Goal: Check status: Check status

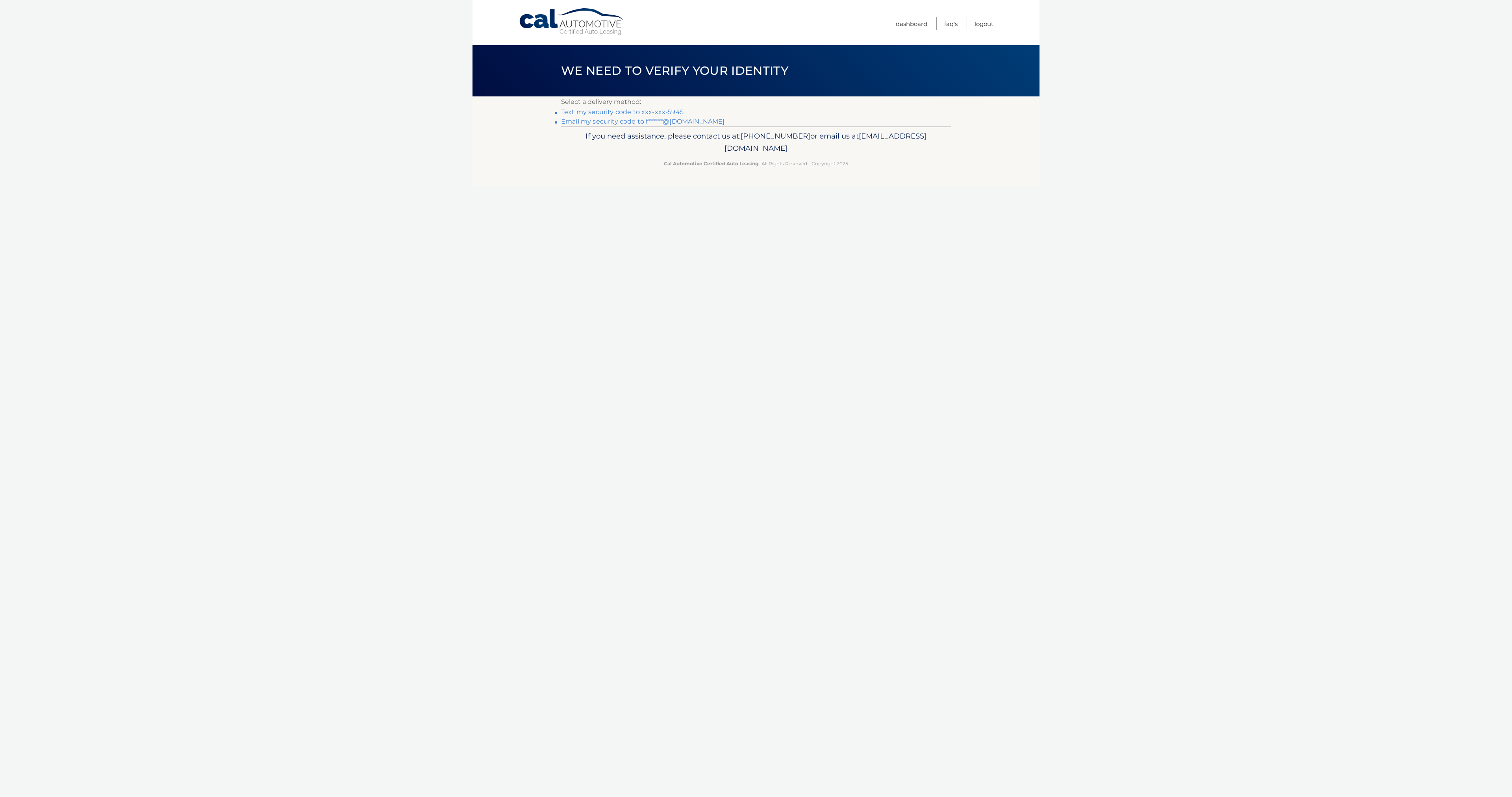
click at [650, 113] on link "Text my security code to xxx-xxx-5945" at bounding box center [622, 112] width 122 height 7
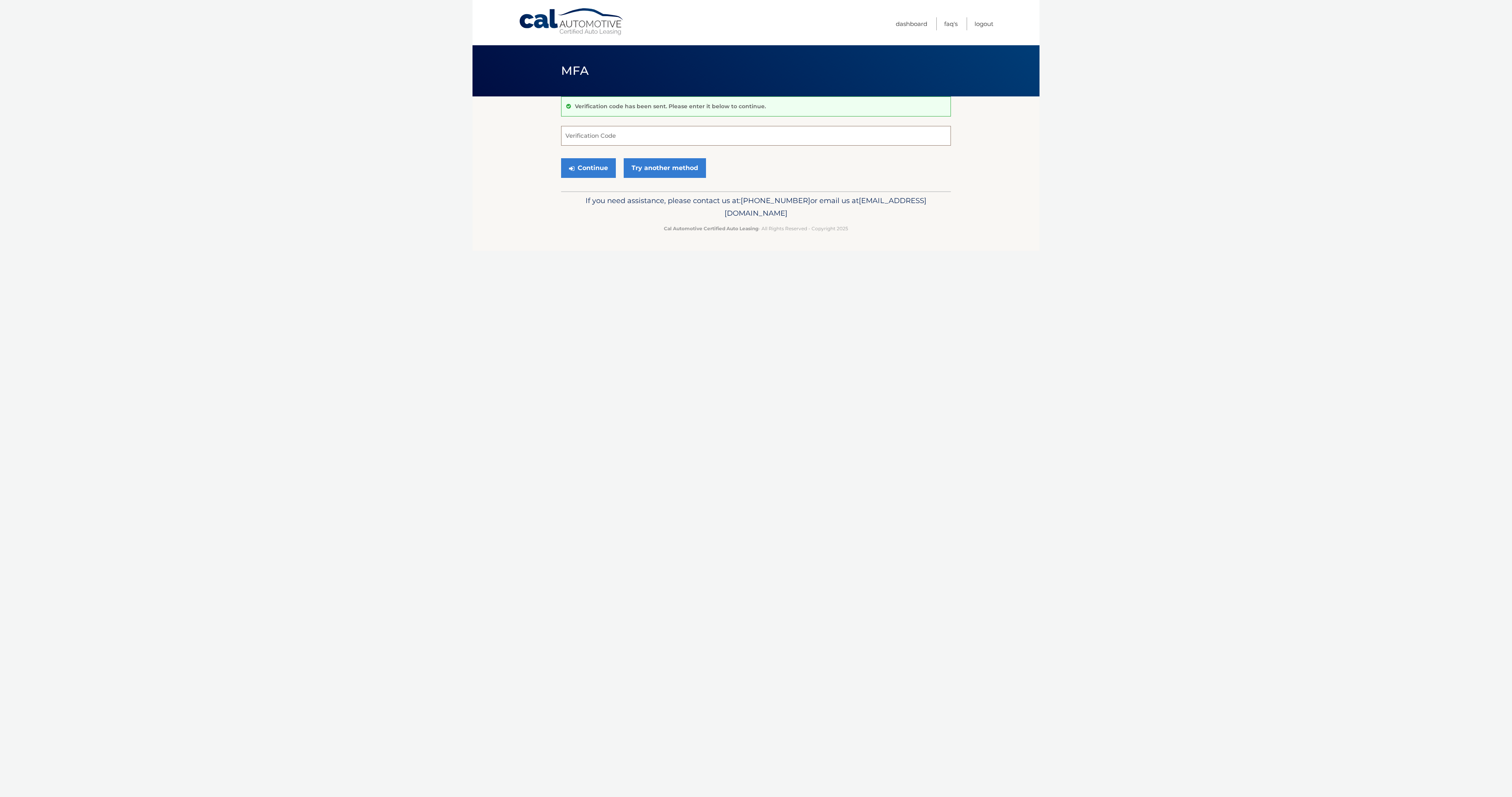
click at [681, 131] on input "Verification Code" at bounding box center [756, 136] width 390 height 20
type input "069932"
click at [574, 171] on button "Continue" at bounding box center [588, 168] width 55 height 20
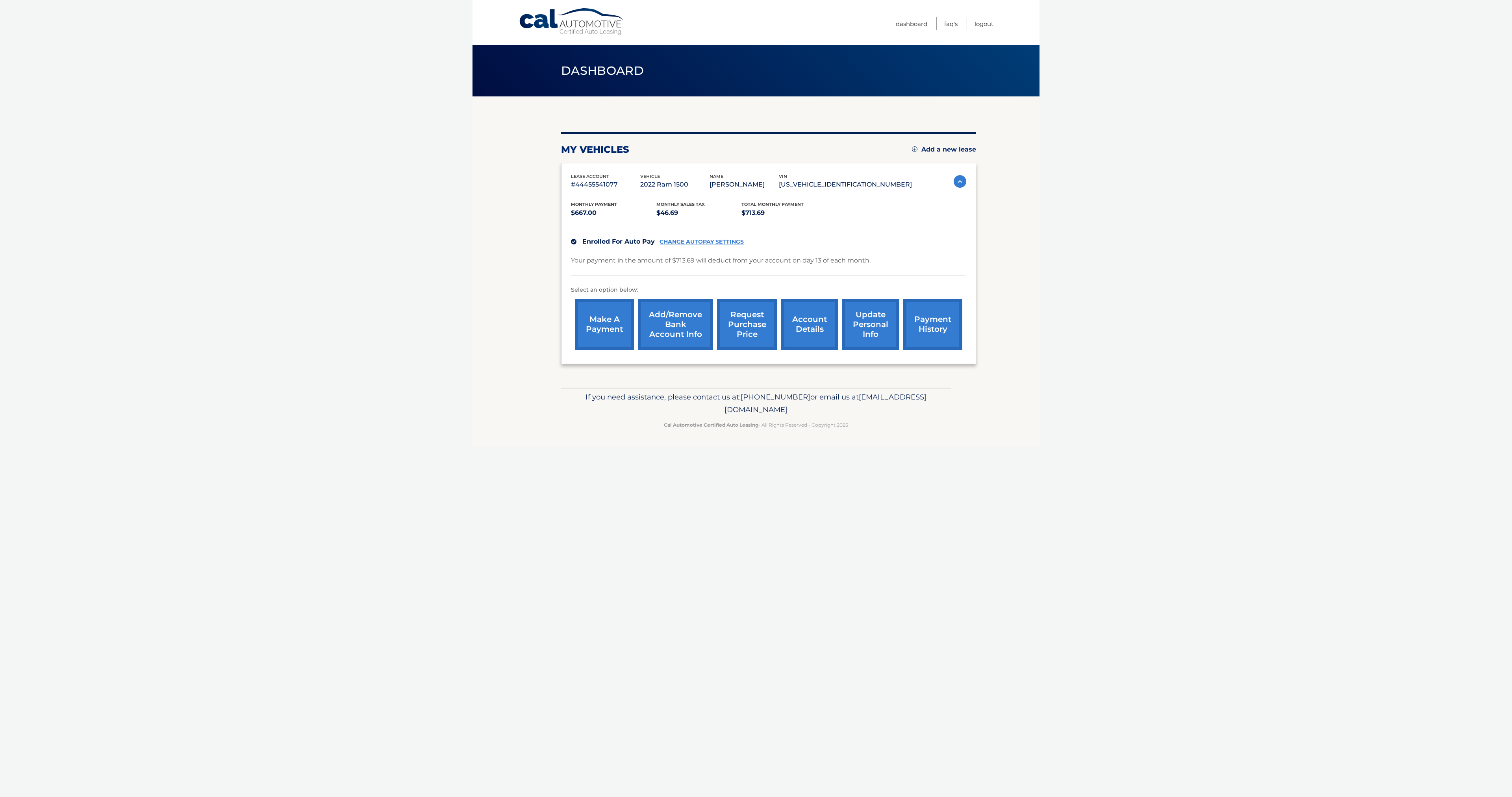
click at [927, 318] on link "payment history" at bounding box center [932, 324] width 59 height 52
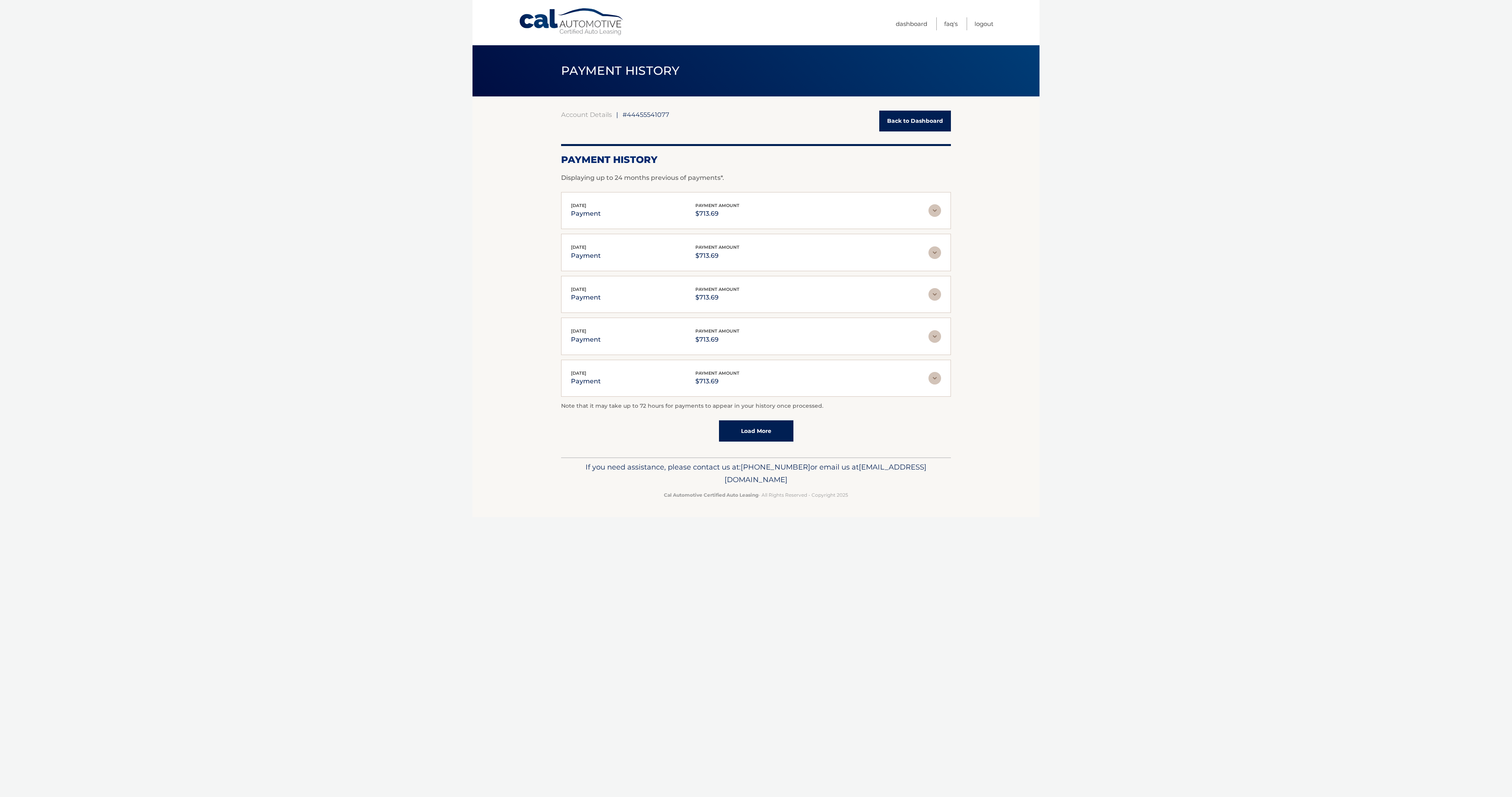
click at [887, 123] on link "Back to Dashboard" at bounding box center [915, 120] width 72 height 21
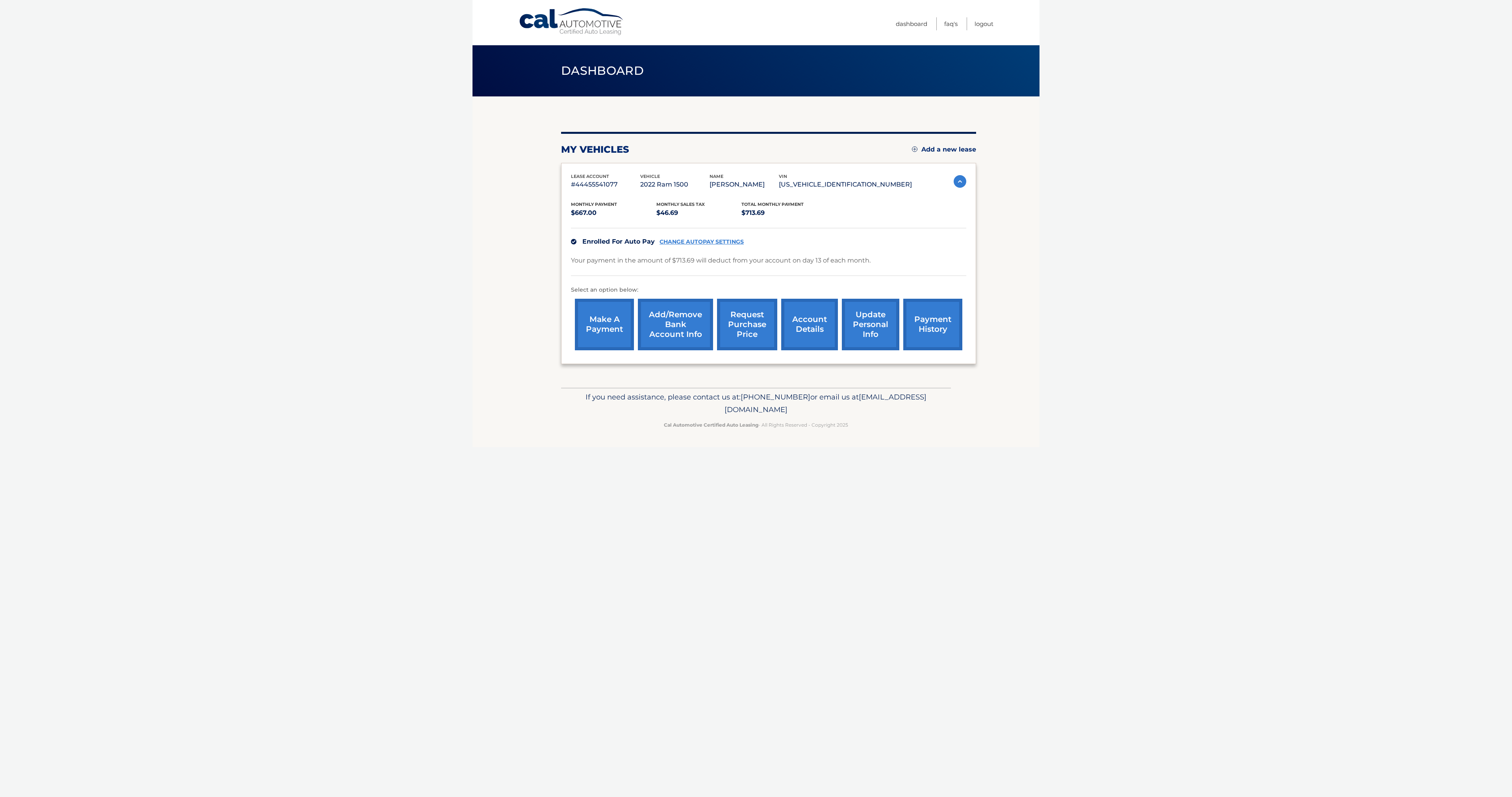
click at [803, 317] on link "account details" at bounding box center [809, 324] width 57 height 52
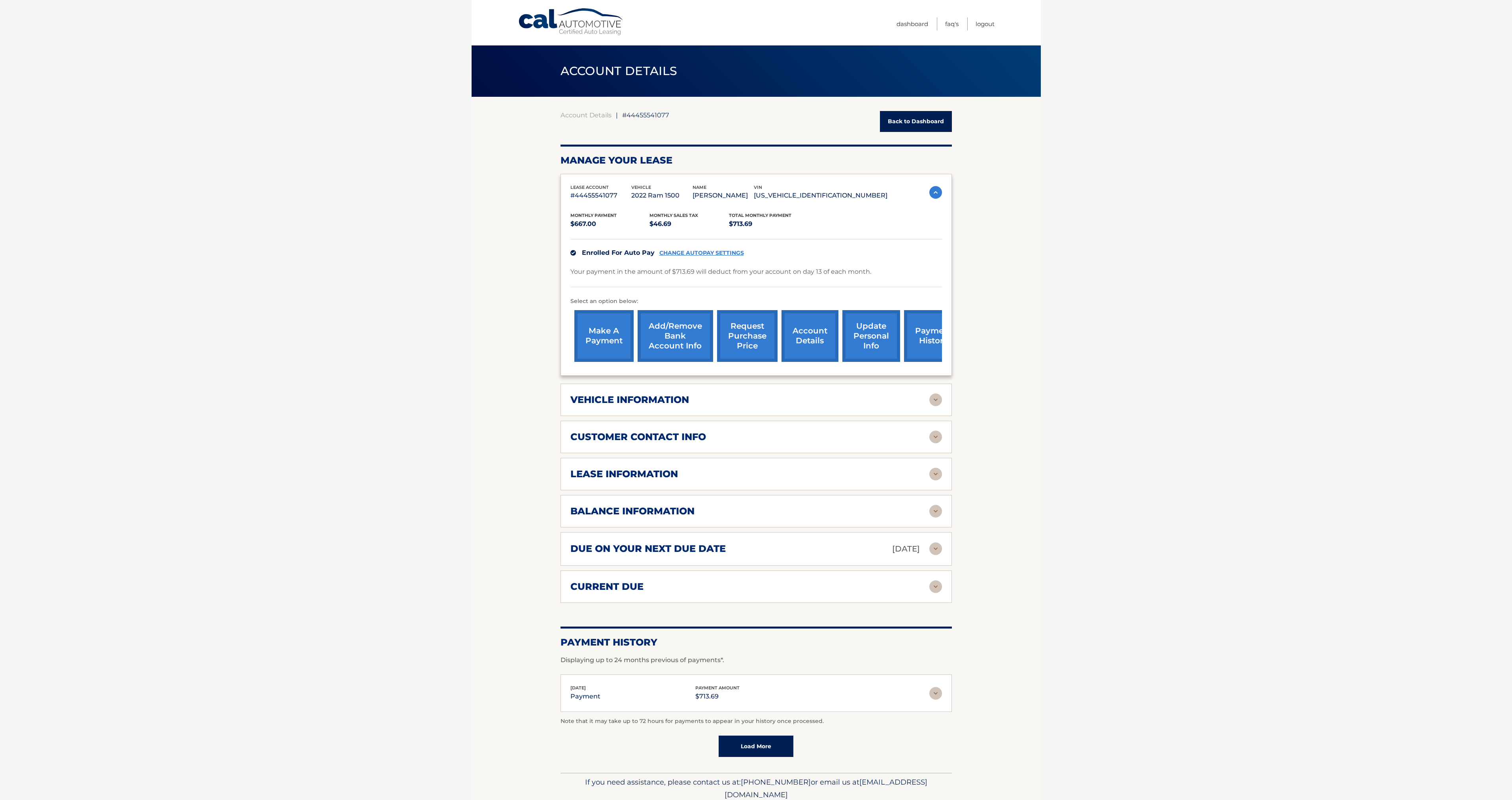
click at [685, 487] on div "lease information Contract Start Date Jan 13, 2023 Term 39 Maturity Date Apr 13…" at bounding box center [756, 474] width 391 height 33
click at [684, 475] on div "lease information" at bounding box center [750, 474] width 359 height 12
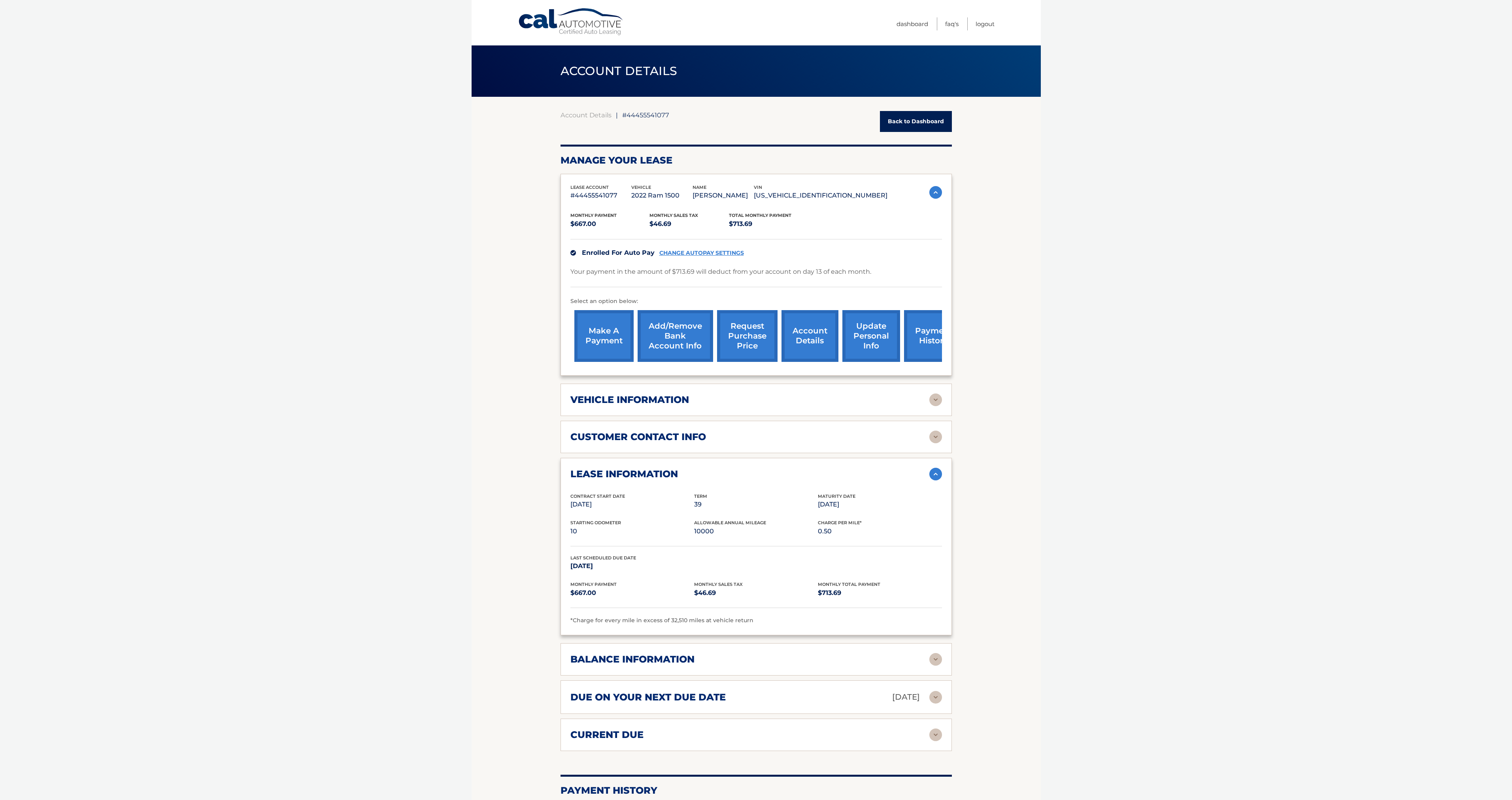
click at [1322, 366] on body "Cal Automotive Menu Dashboard FAQ's Logout ← |" at bounding box center [756, 400] width 1512 height 800
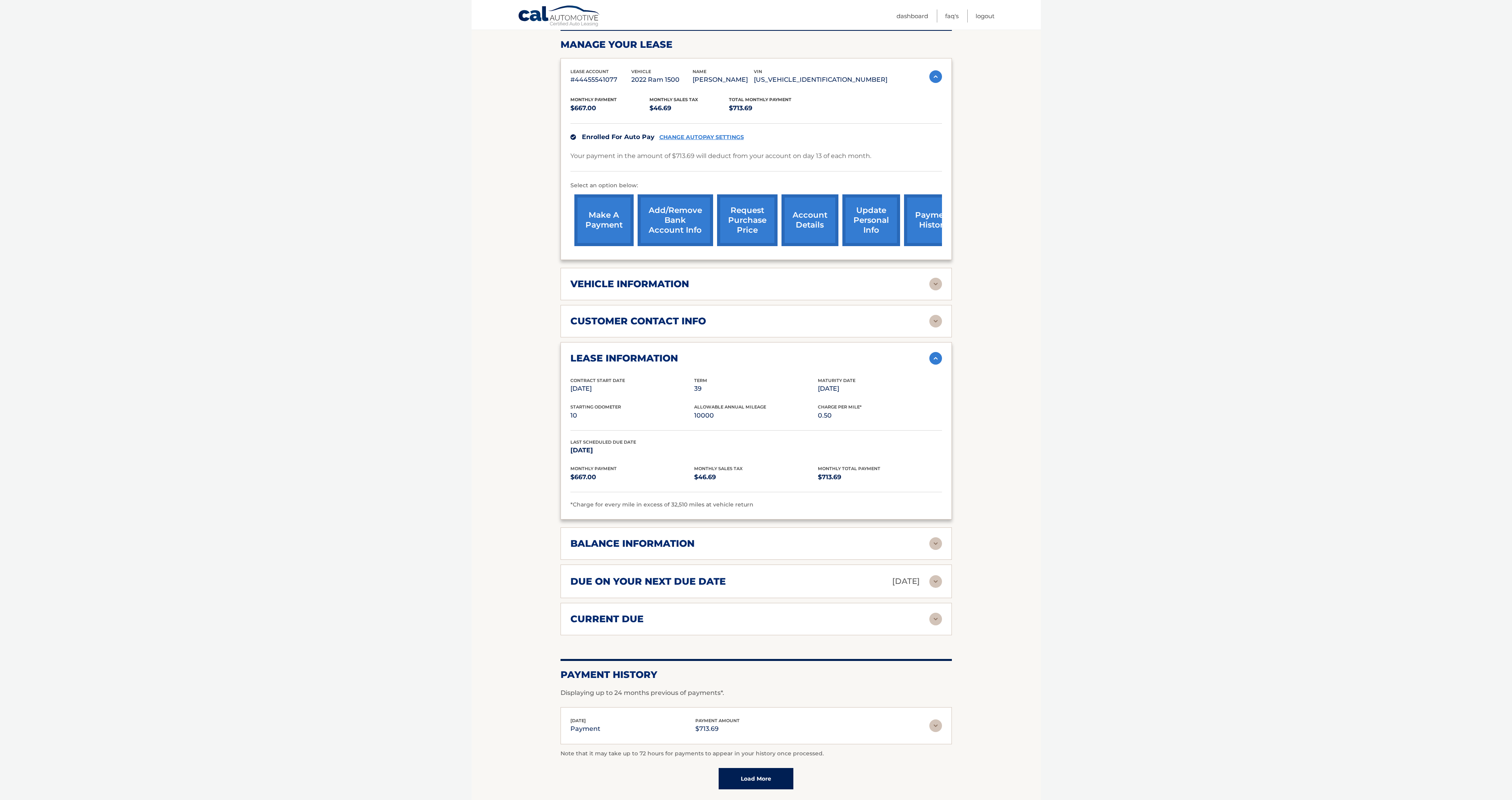
scroll to position [119, 0]
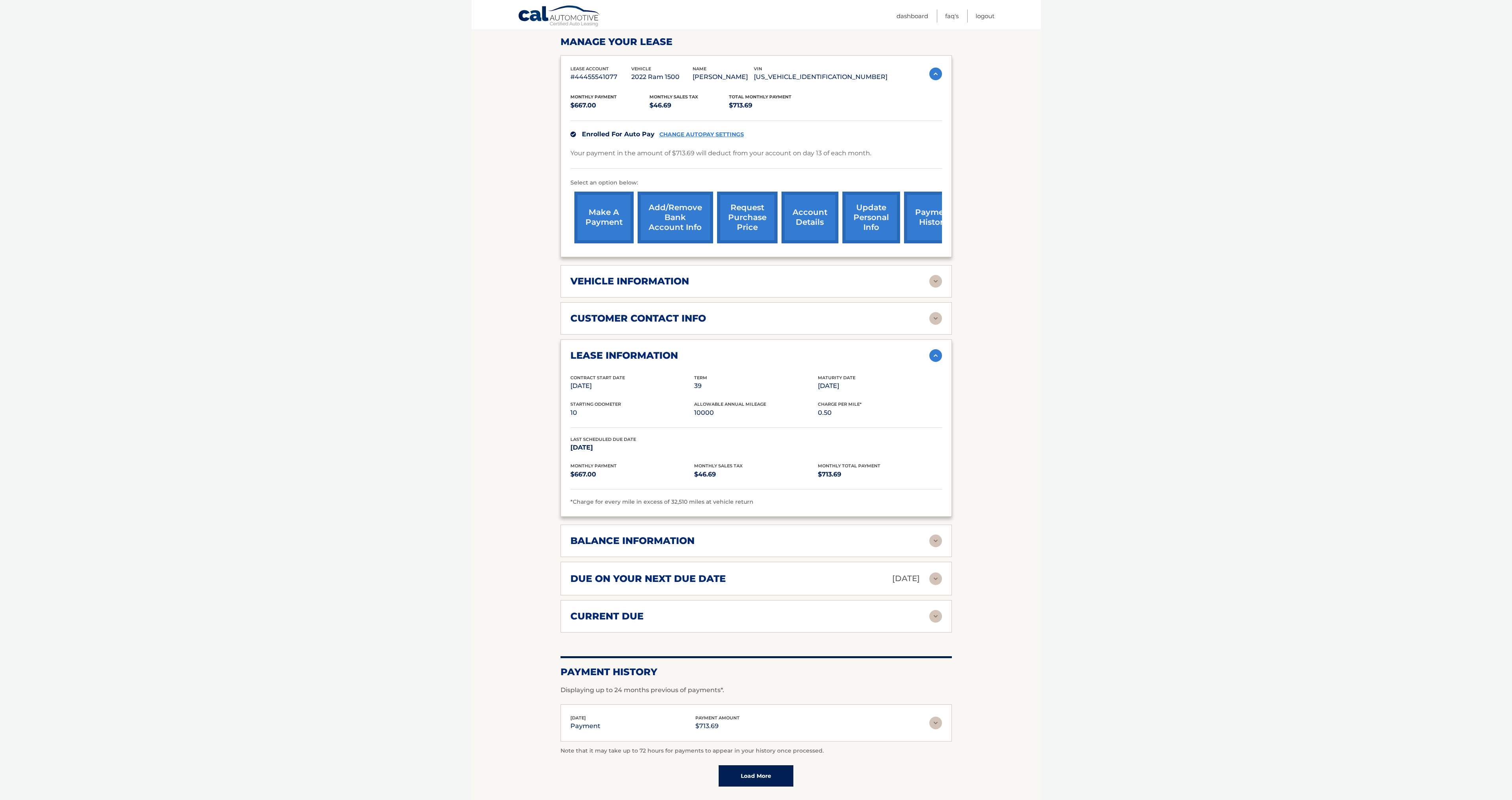
click at [810, 534] on div "balance information" at bounding box center [756, 540] width 372 height 13
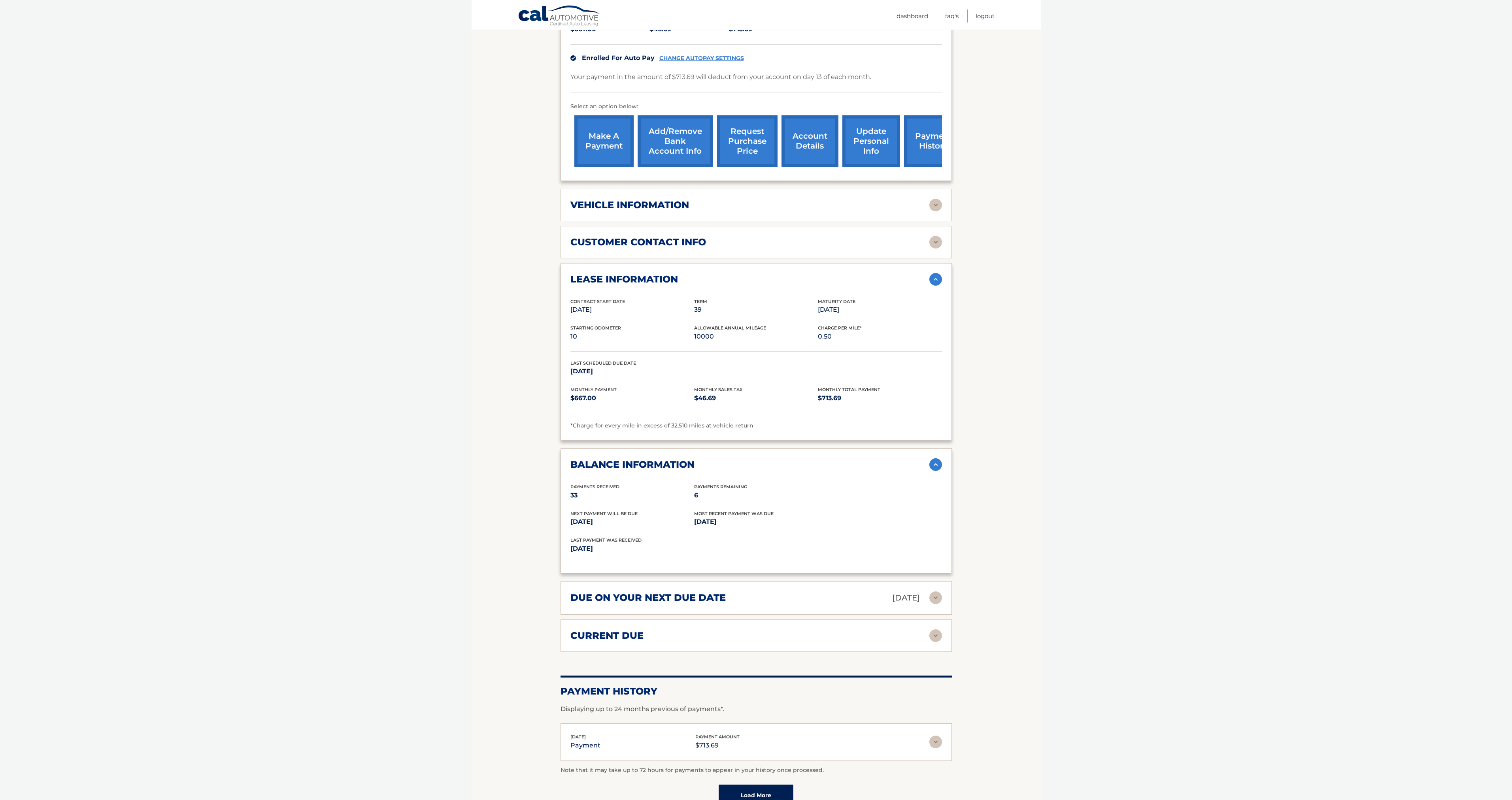
scroll to position [276, 0]
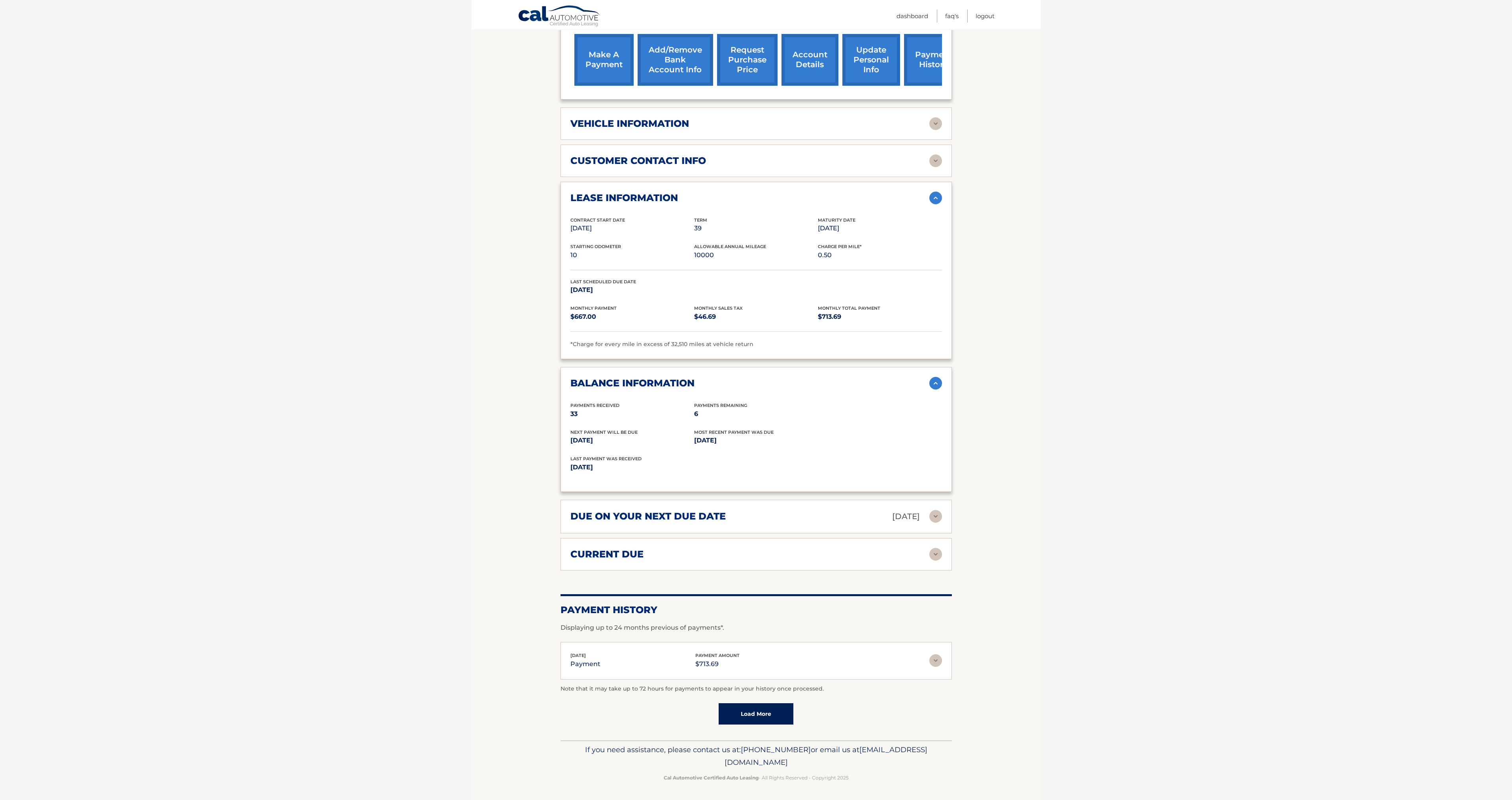
click at [762, 705] on link "Load More" at bounding box center [756, 714] width 75 height 21
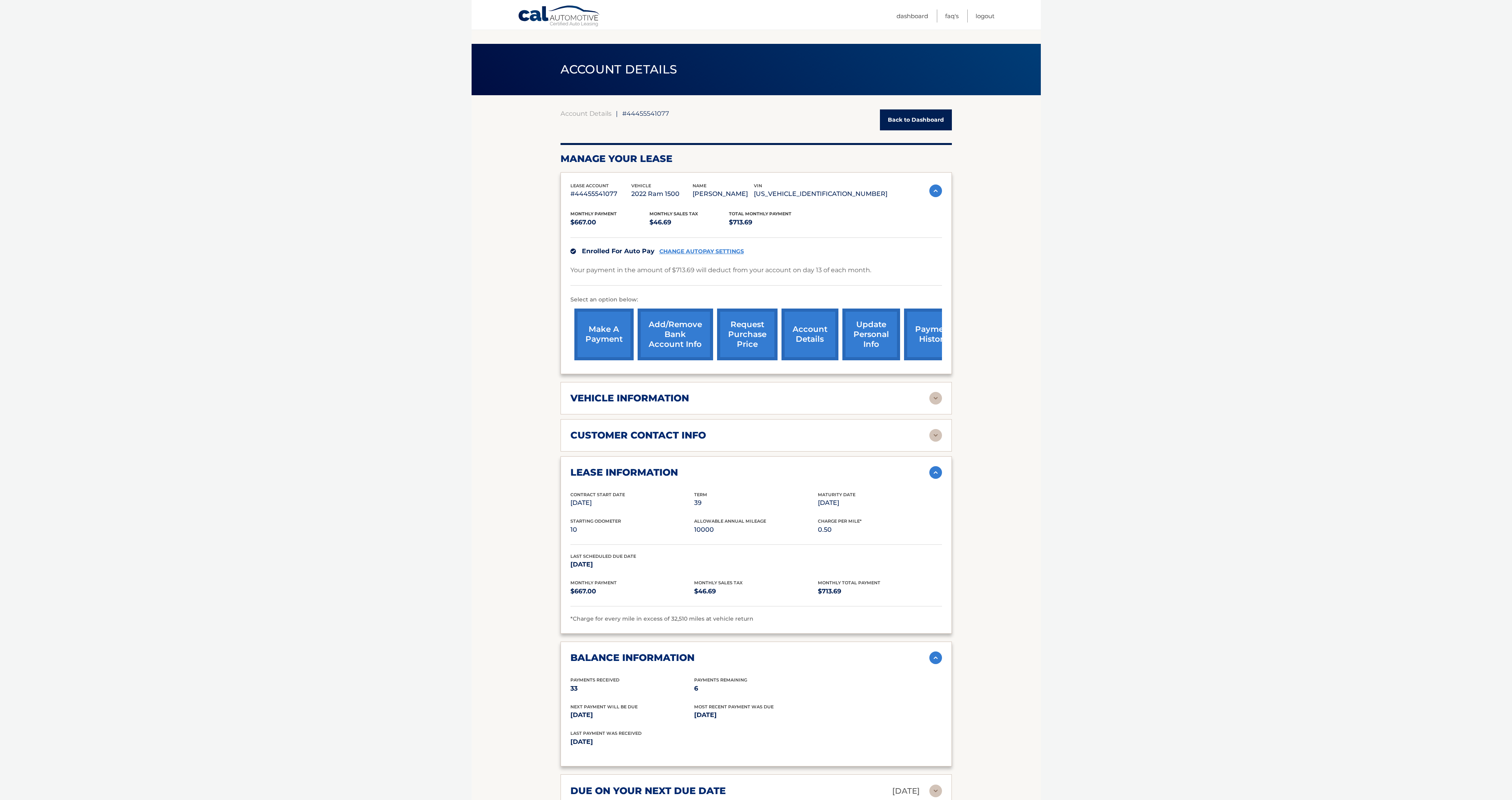
scroll to position [0, 0]
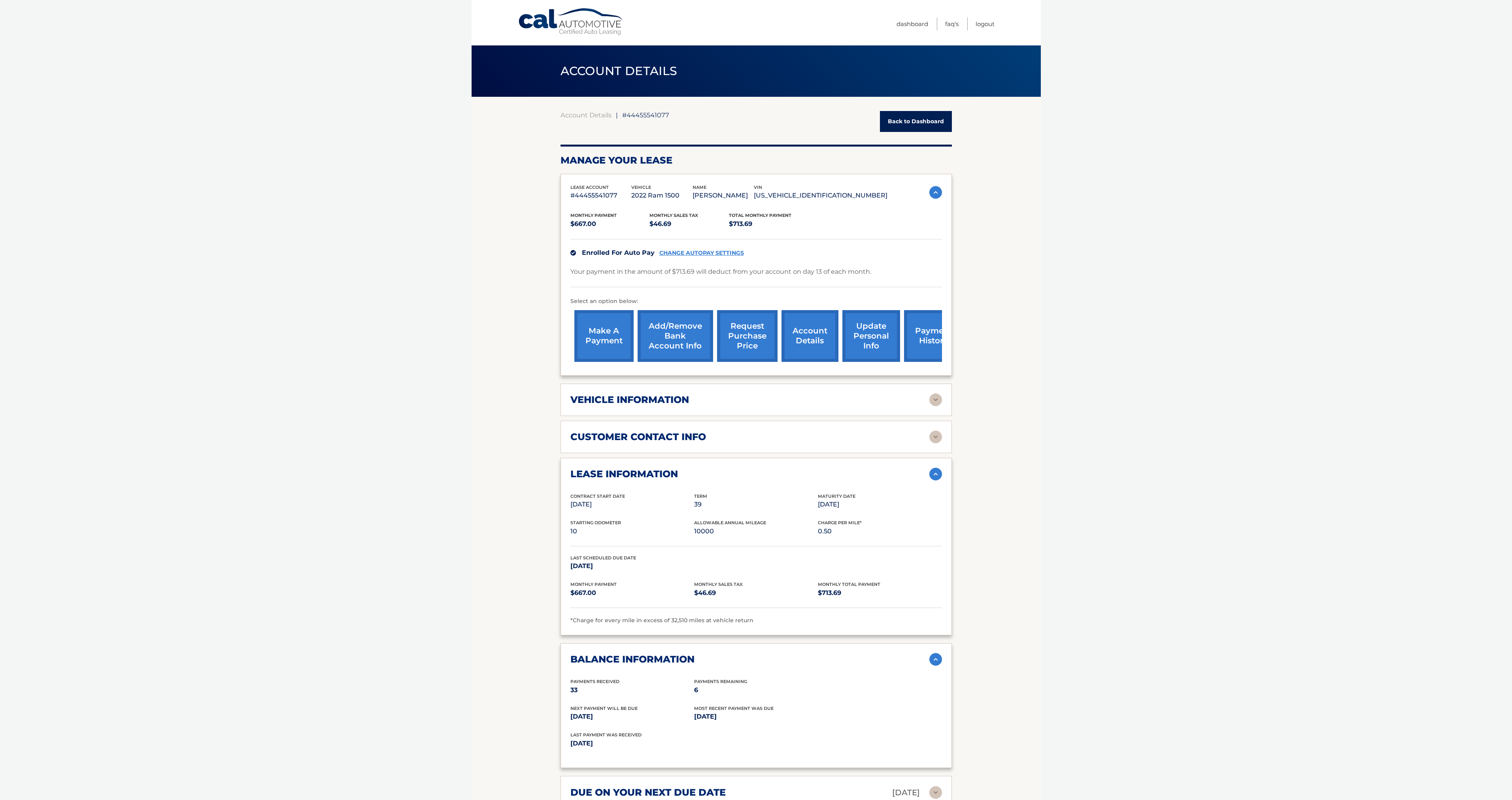
click at [953, 462] on section "Account Details | #44455541077 Back to Dashboard Manage Your Lease lease accoun…" at bounding box center [756, 661] width 569 height 1130
click at [944, 464] on div "lease information Contract Start Date Jan 13, 2023 Term 39 Maturity Date Apr 13…" at bounding box center [756, 546] width 391 height 177
click at [921, 129] on link "Back to Dashboard" at bounding box center [916, 121] width 72 height 21
click at [937, 109] on div "Account Details | #44455541077 Back to Dashboard Manage Your Lease lease accoun…" at bounding box center [756, 661] width 391 height 1130
click at [921, 117] on link "Back to Dashboard" at bounding box center [916, 121] width 72 height 21
